Goal: Information Seeking & Learning: Compare options

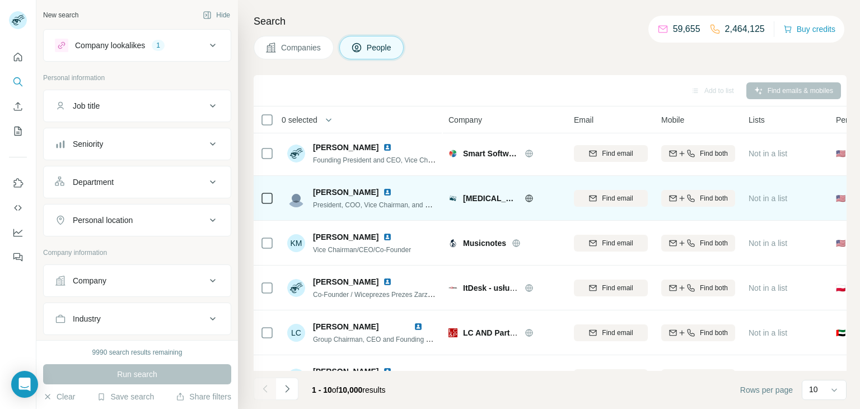
scroll to position [2, 0]
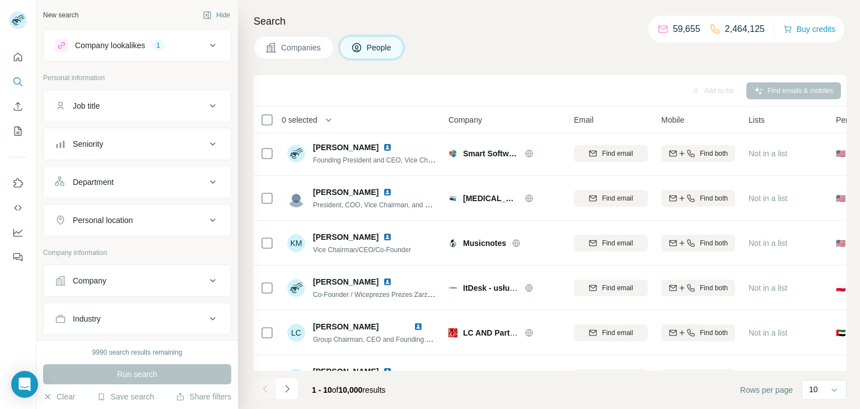
click at [120, 41] on div "Company lookalikes" at bounding box center [110, 45] width 70 height 11
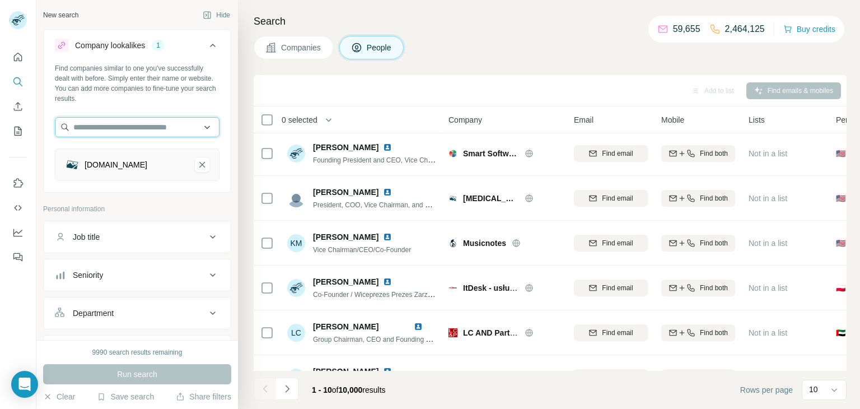
click at [138, 122] on input "text" at bounding box center [137, 127] width 165 height 20
paste input "**********"
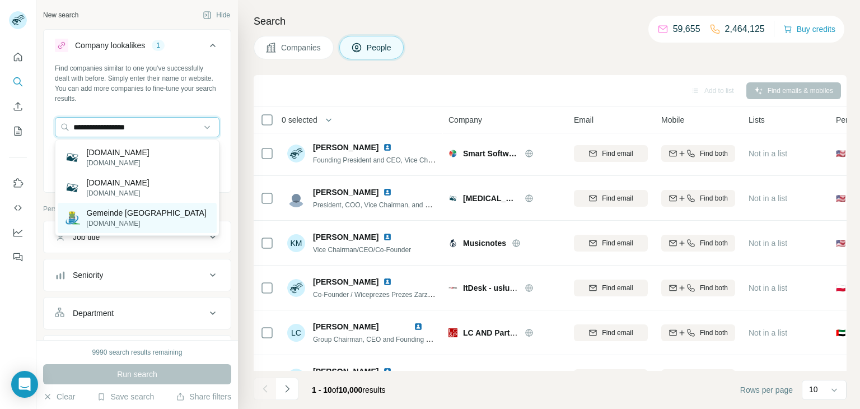
type input "**********"
click at [122, 226] on p "[DOMAIN_NAME]" at bounding box center [147, 223] width 120 height 10
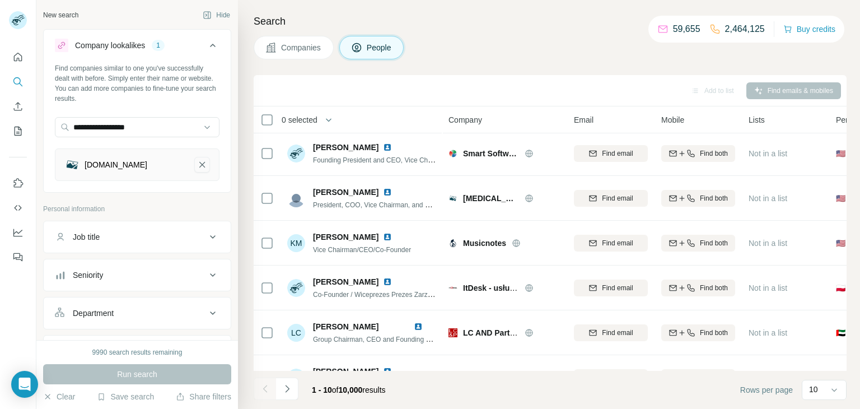
click at [201, 166] on icon "feuerwehr-niederdorfelden.de-remove-button" at bounding box center [202, 165] width 6 height 6
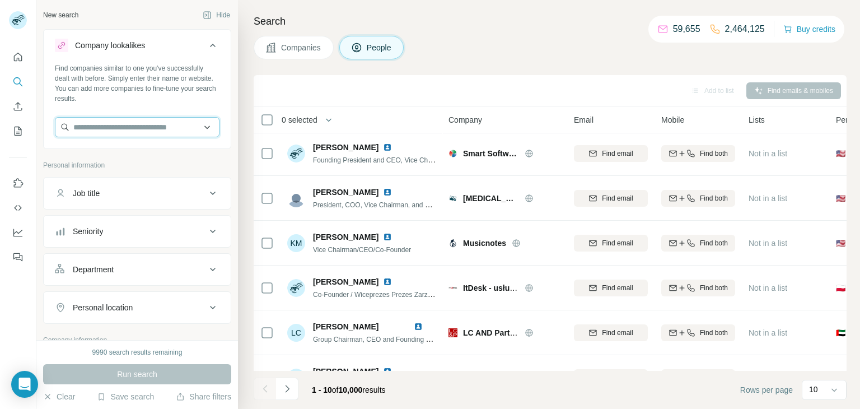
click at [168, 128] on input "text" at bounding box center [137, 127] width 165 height 20
paste input "**********"
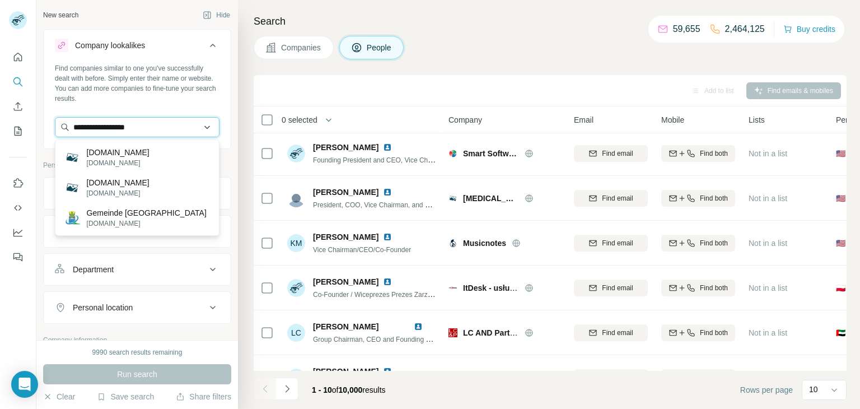
type input "**********"
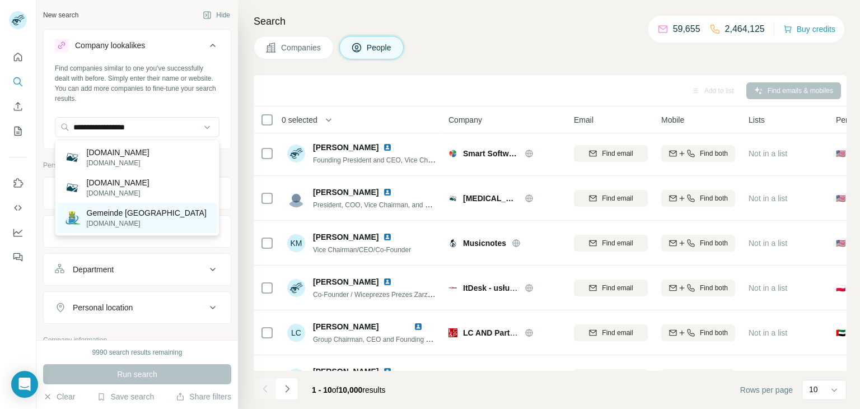
click at [110, 215] on p "Gemeinde [GEOGRAPHIC_DATA]" at bounding box center [147, 212] width 120 height 11
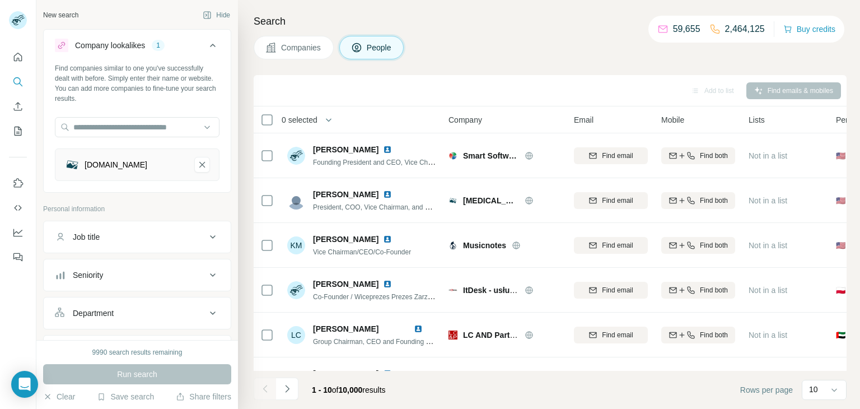
click at [300, 57] on button "Companies" at bounding box center [294, 48] width 80 height 24
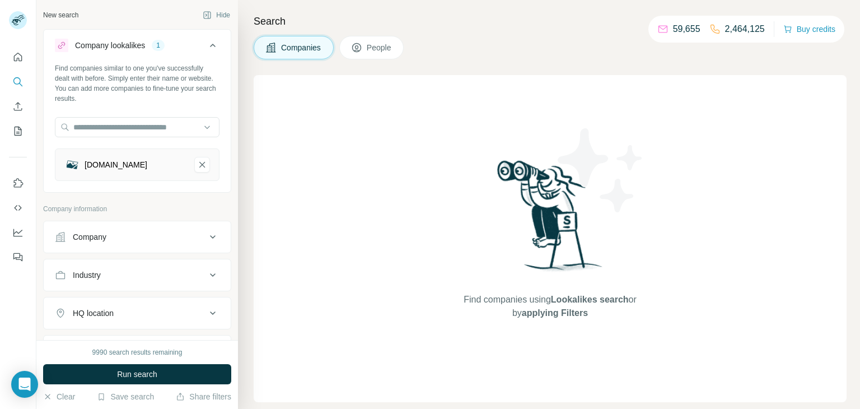
click at [381, 43] on span "People" at bounding box center [380, 47] width 26 height 11
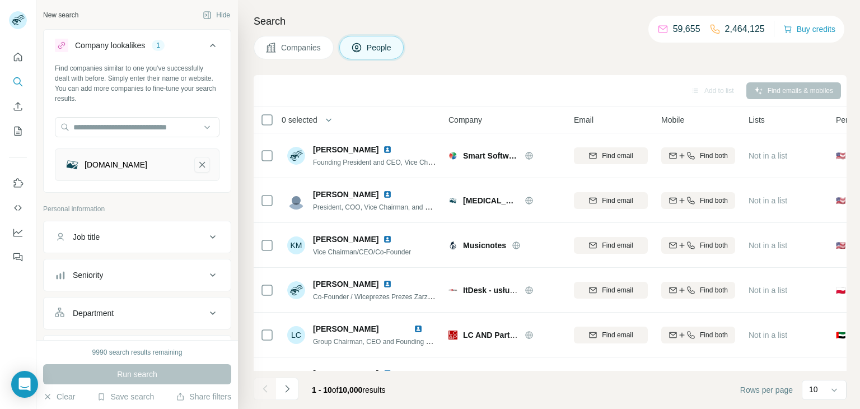
click at [200, 169] on icon "feuerwehr-niederdorfelden.de-remove-button" at bounding box center [202, 164] width 10 height 11
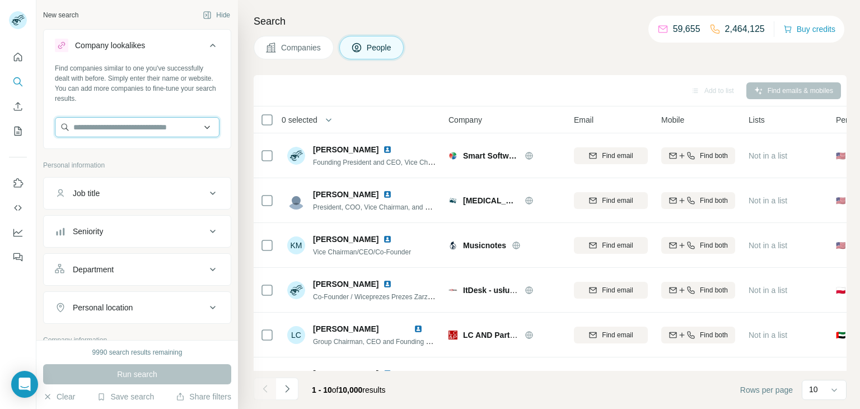
click at [175, 128] on input "text" at bounding box center [137, 127] width 165 height 20
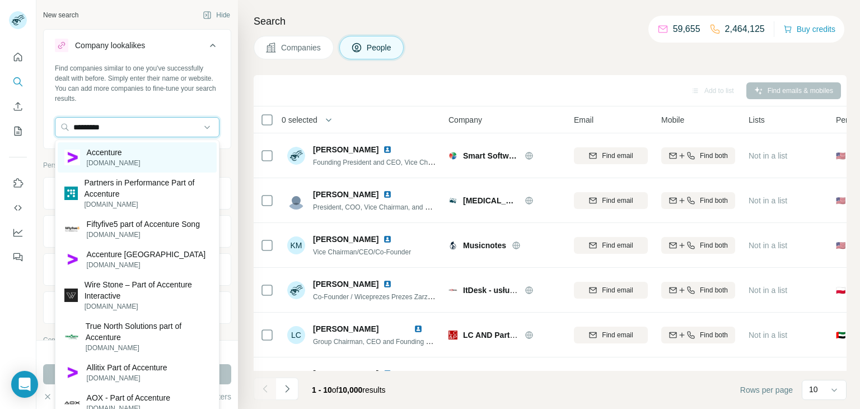
type input "*********"
click at [141, 156] on div "Accenture [DOMAIN_NAME]" at bounding box center [137, 157] width 159 height 30
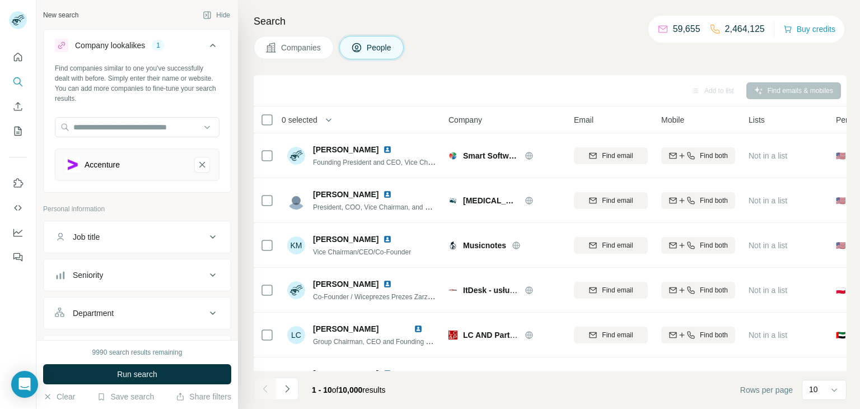
click at [290, 53] on button "Companies" at bounding box center [294, 48] width 80 height 24
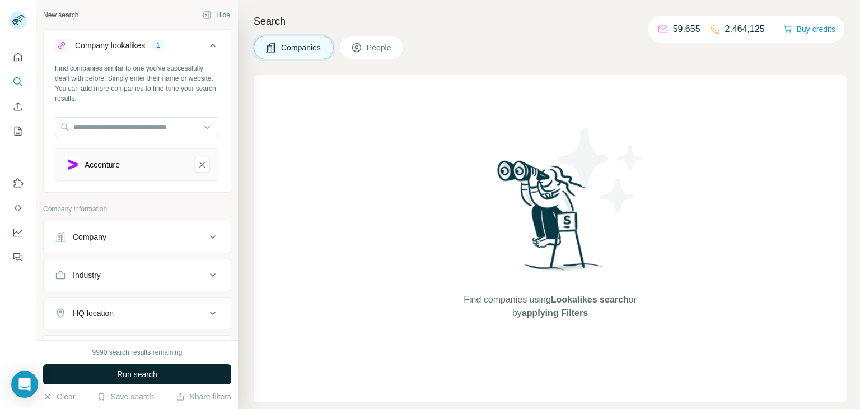
click at [155, 371] on span "Run search" at bounding box center [137, 374] width 40 height 11
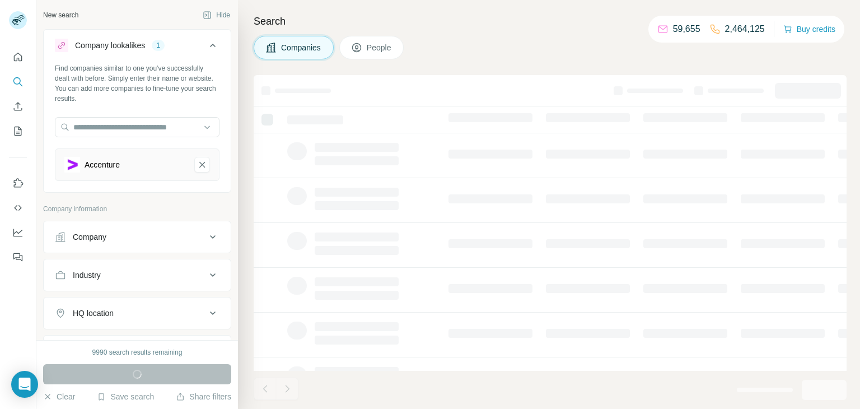
click at [391, 47] on span "People" at bounding box center [380, 47] width 26 height 11
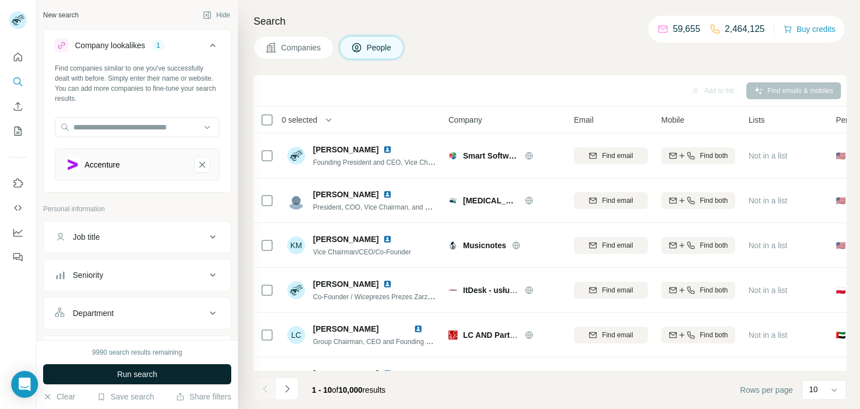
click at [204, 366] on button "Run search" at bounding box center [137, 374] width 188 height 20
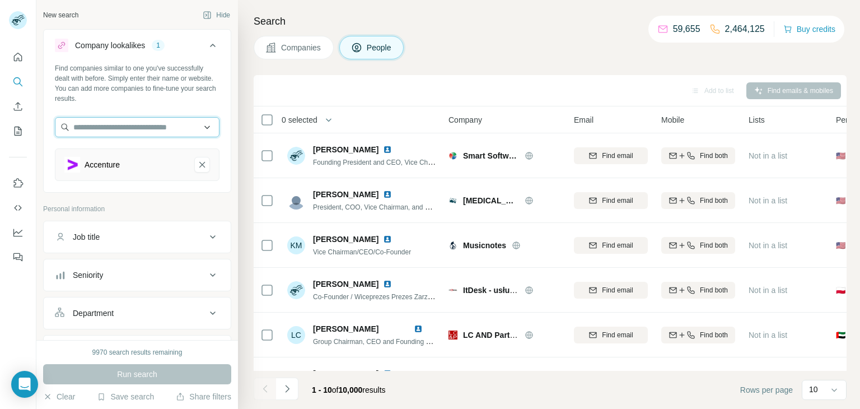
click at [130, 131] on input "text" at bounding box center [137, 127] width 165 height 20
click at [317, 67] on div "Search Companies People Add to list Find emails & mobiles 0 selected People Com…" at bounding box center [549, 204] width 622 height 409
click at [208, 130] on input "text" at bounding box center [137, 127] width 165 height 20
click at [209, 128] on input "text" at bounding box center [137, 127] width 165 height 20
click at [287, 103] on div "Add to list Find emails & mobiles" at bounding box center [550, 90] width 593 height 31
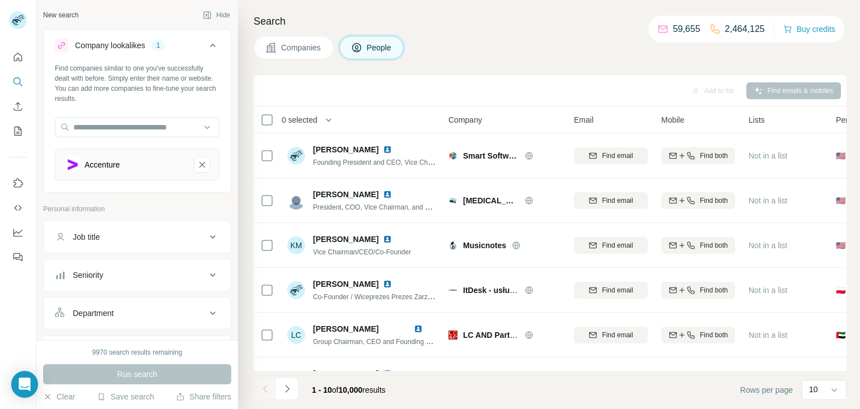
click at [124, 376] on div "Run search" at bounding box center [137, 374] width 188 height 20
click at [181, 123] on input "text" at bounding box center [137, 127] width 165 height 20
click at [175, 206] on p "Personal information" at bounding box center [137, 209] width 188 height 10
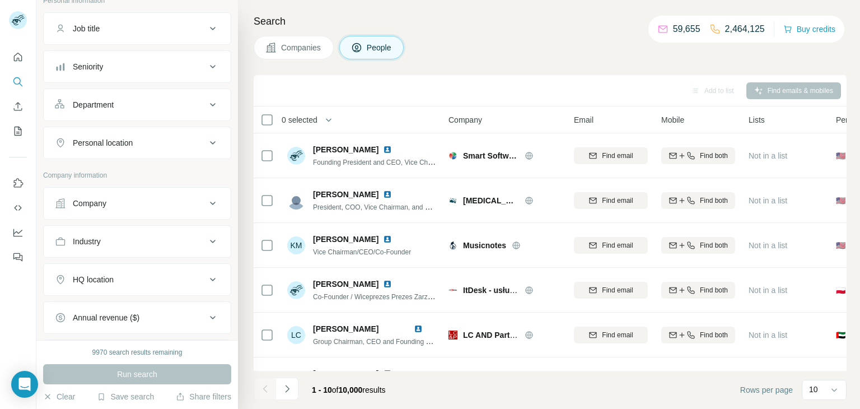
scroll to position [210, 0]
click at [184, 197] on div "Company" at bounding box center [130, 202] width 151 height 11
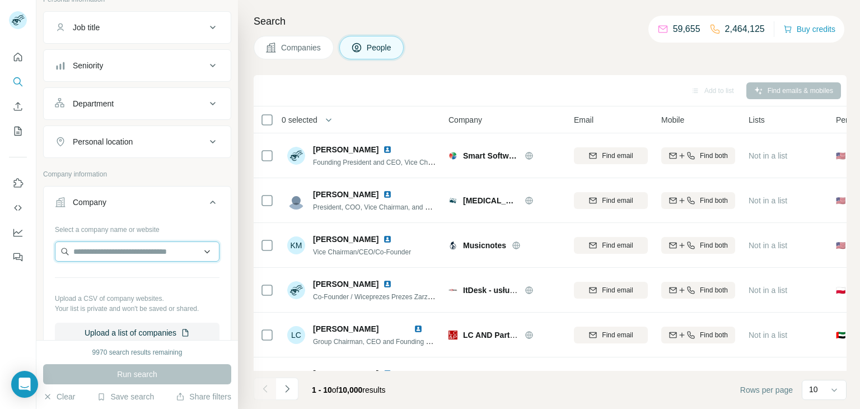
click at [149, 254] on input "text" at bounding box center [137, 251] width 165 height 20
paste input "**********"
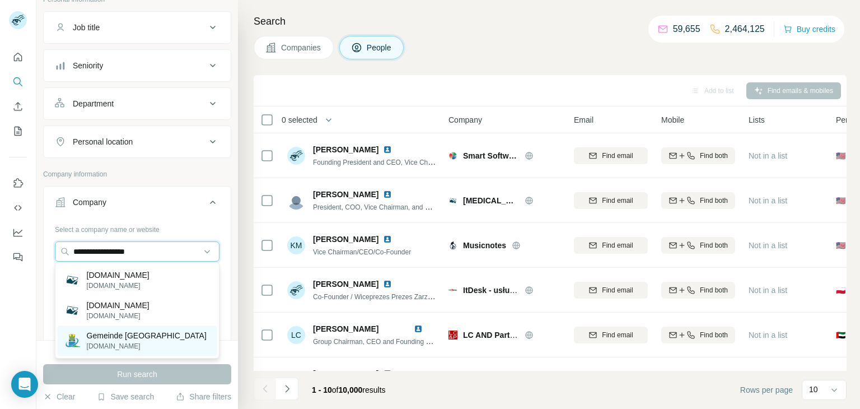
type input "**********"
click at [123, 349] on p "[DOMAIN_NAME]" at bounding box center [147, 346] width 120 height 10
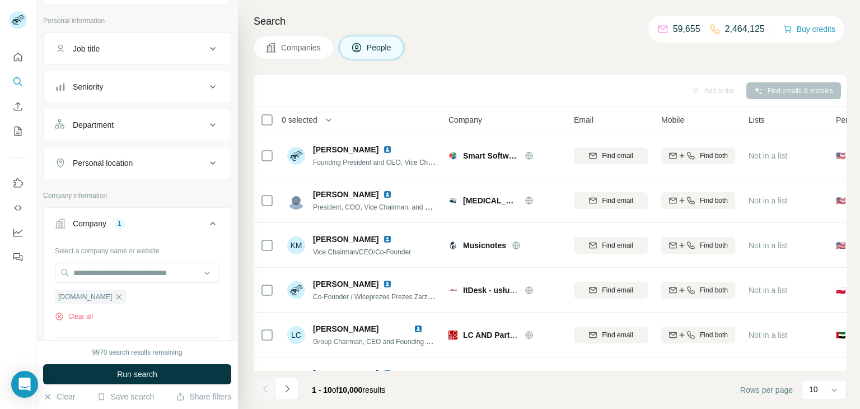
scroll to position [231, 0]
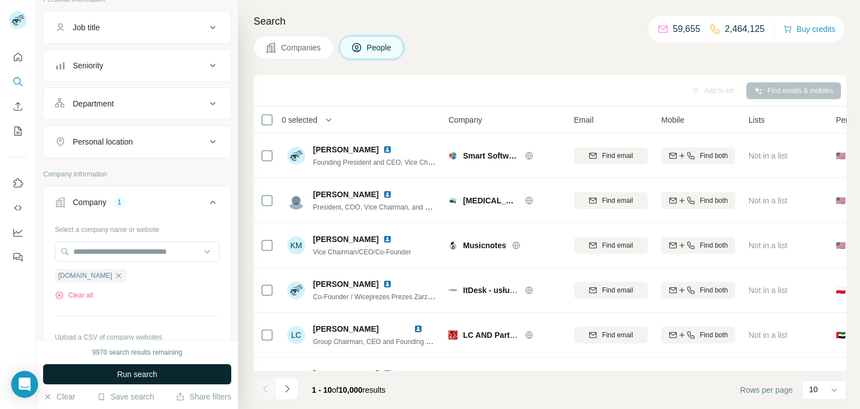
click at [122, 376] on span "Run search" at bounding box center [137, 374] width 40 height 11
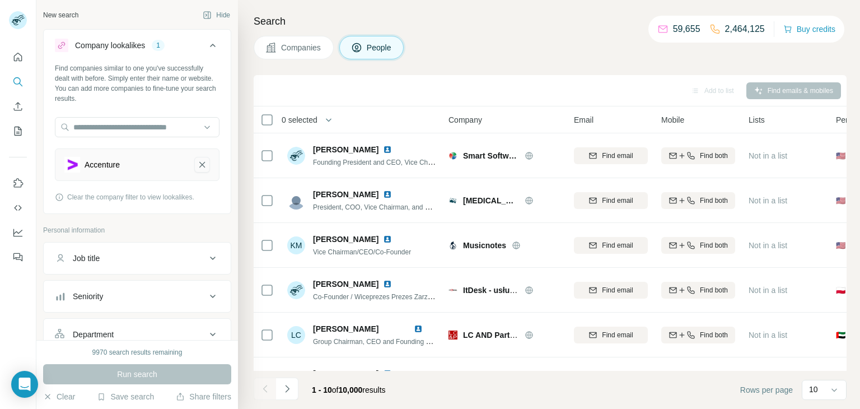
click at [205, 164] on icon "Accenture-remove-button" at bounding box center [202, 164] width 10 height 11
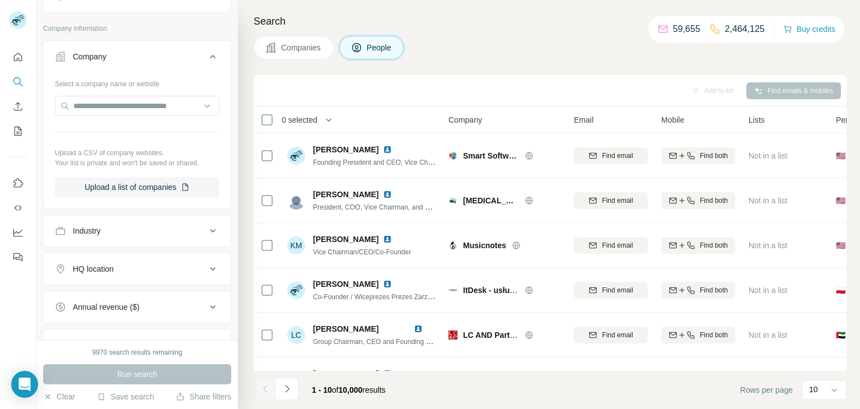
scroll to position [310, 0]
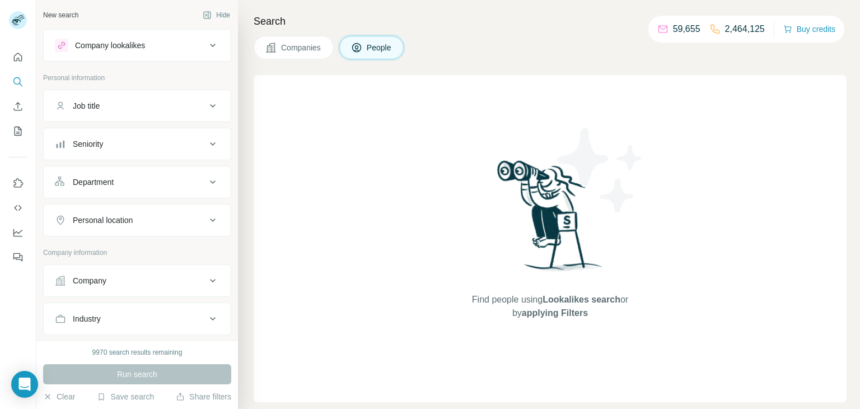
click at [159, 50] on div "Company lookalikes" at bounding box center [130, 45] width 151 height 13
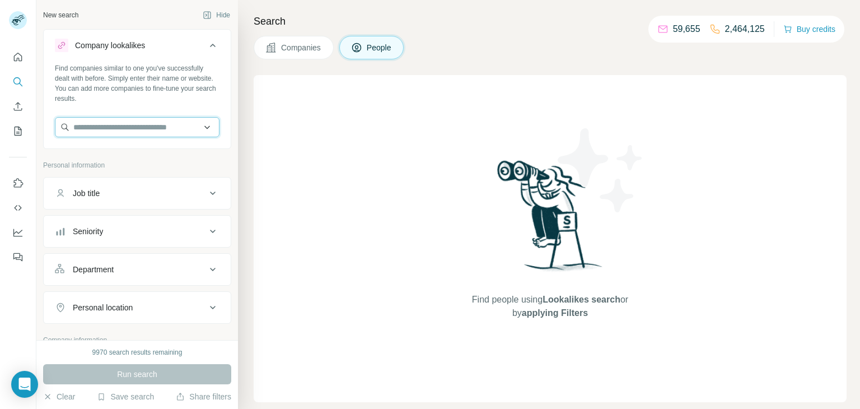
click at [142, 124] on input "text" at bounding box center [137, 127] width 165 height 20
type input "*"
paste input "**********"
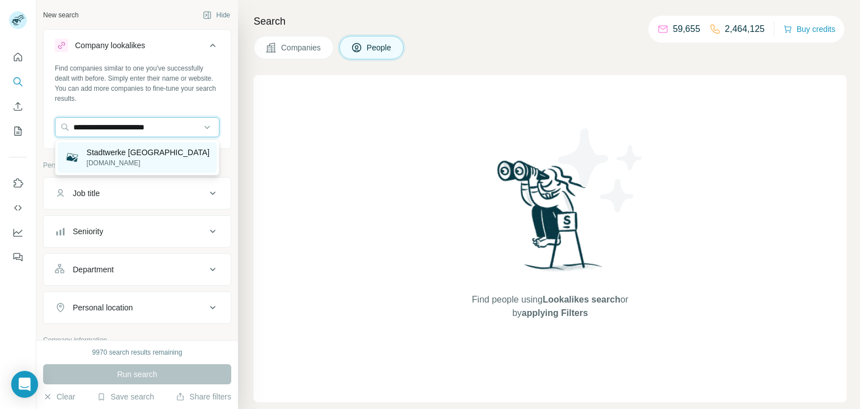
type input "**********"
click at [111, 152] on p "Stadtwerke Bad Aibling" at bounding box center [148, 152] width 123 height 11
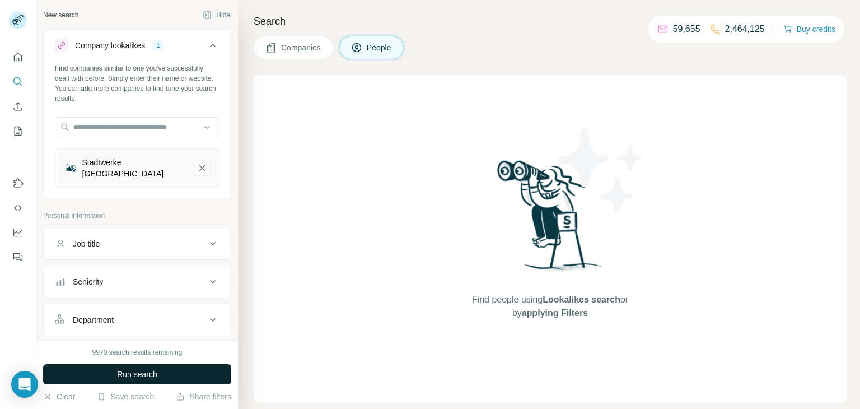
click at [140, 377] on span "Run search" at bounding box center [137, 374] width 40 height 11
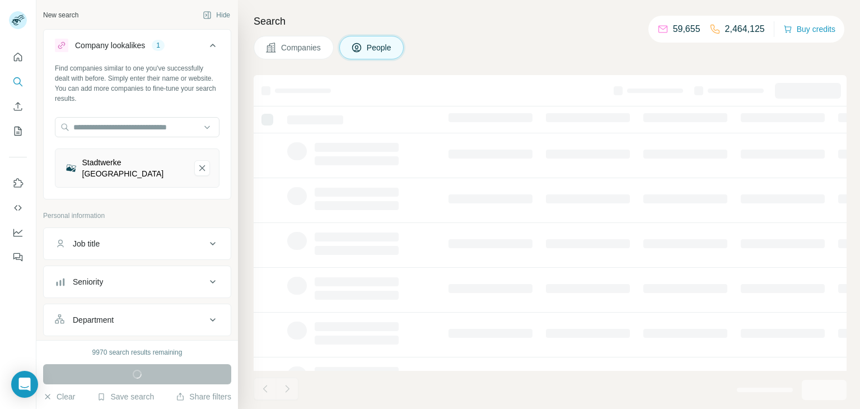
click at [176, 230] on button "Job title" at bounding box center [137, 243] width 187 height 27
